Goal: Information Seeking & Learning: Check status

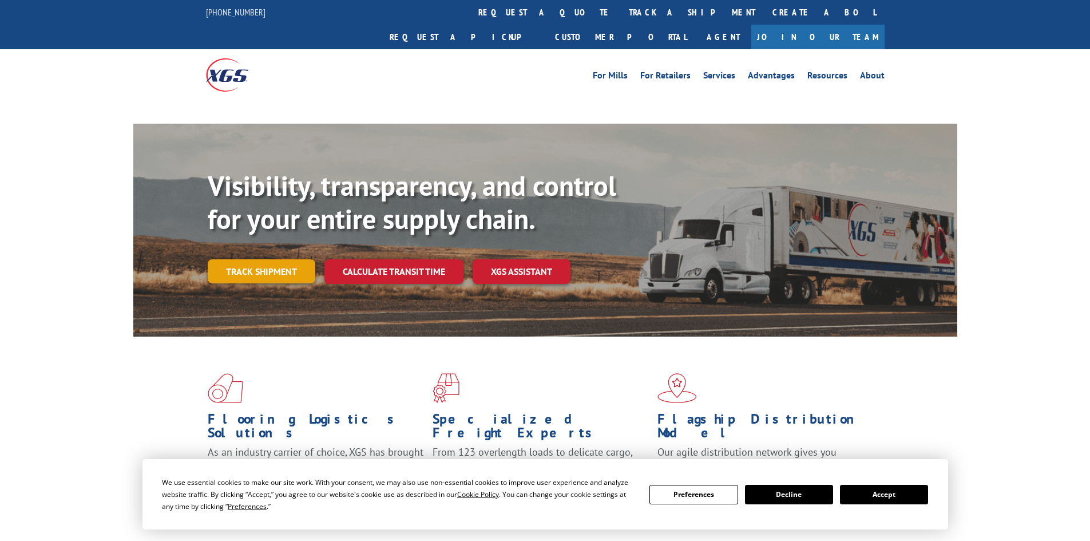
click at [267, 259] on link "Track shipment" at bounding box center [262, 271] width 108 height 24
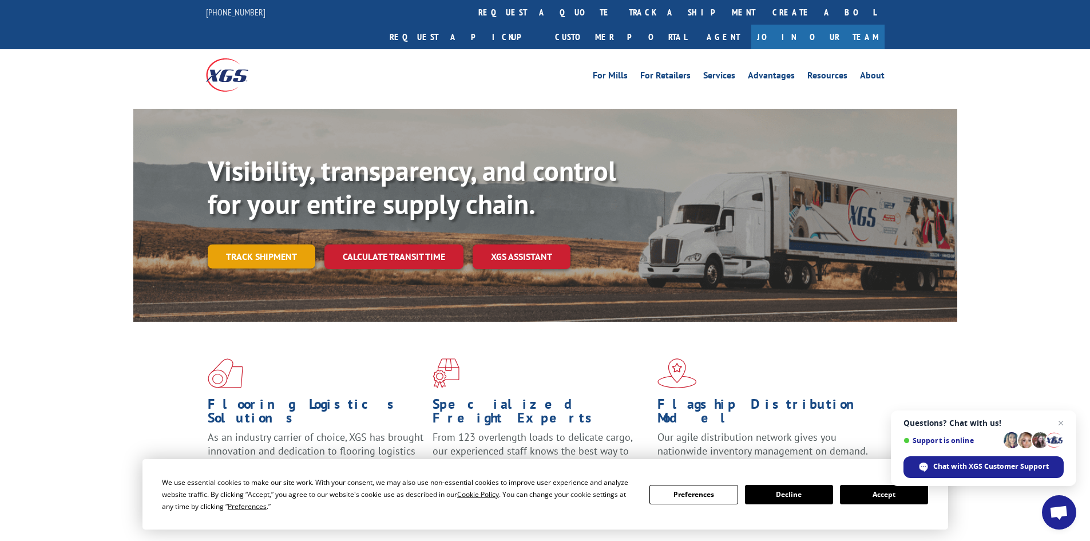
click at [267, 244] on link "Track shipment" at bounding box center [262, 256] width 108 height 24
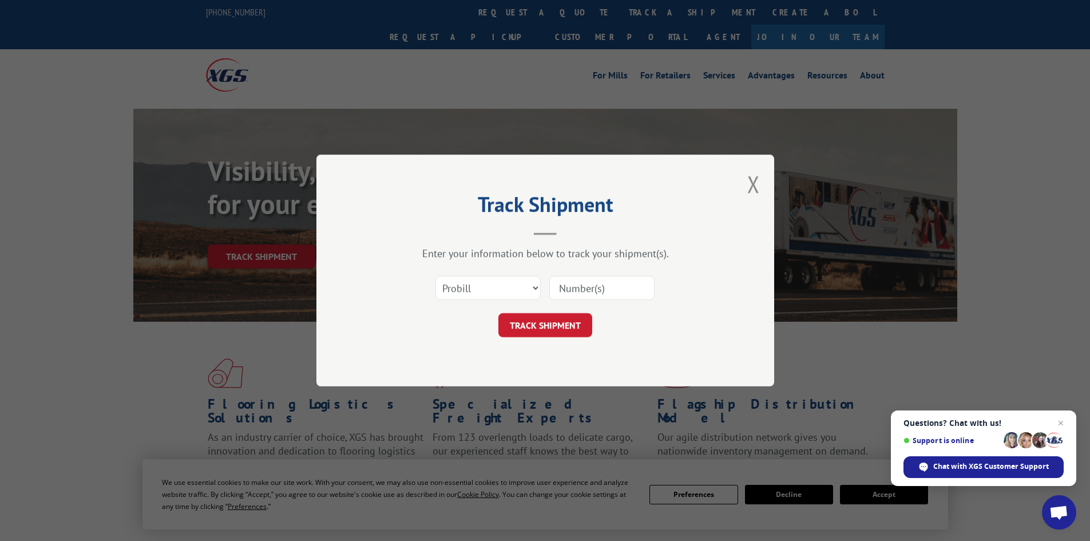
click at [591, 288] on input at bounding box center [601, 288] width 105 height 24
paste input "14367181"
type input "14367181"
click at [553, 323] on button "TRACK SHIPMENT" at bounding box center [545, 325] width 94 height 24
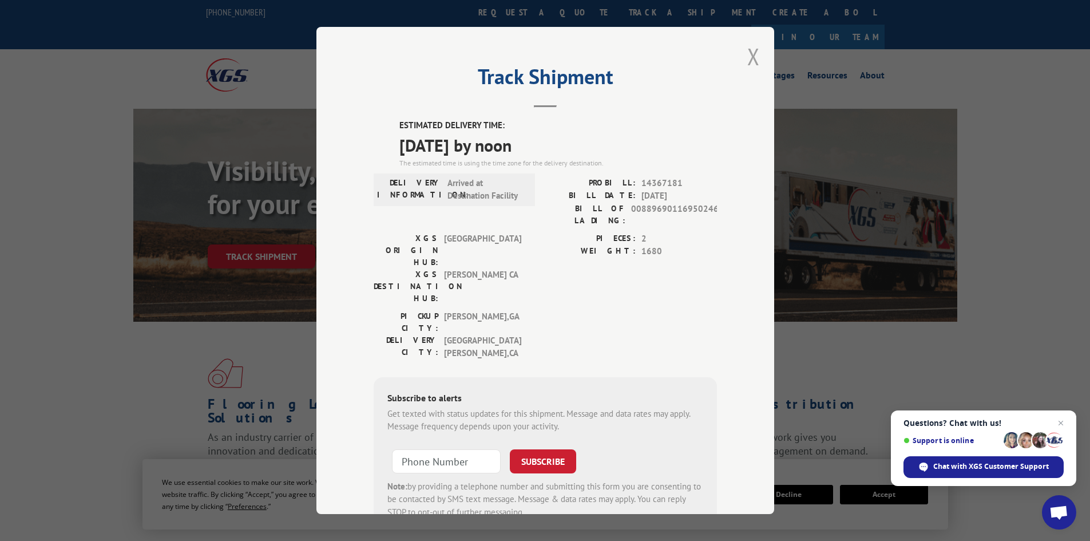
click at [751, 56] on button "Close modal" at bounding box center [753, 56] width 13 height 30
